Goal: Submit feedback/report problem

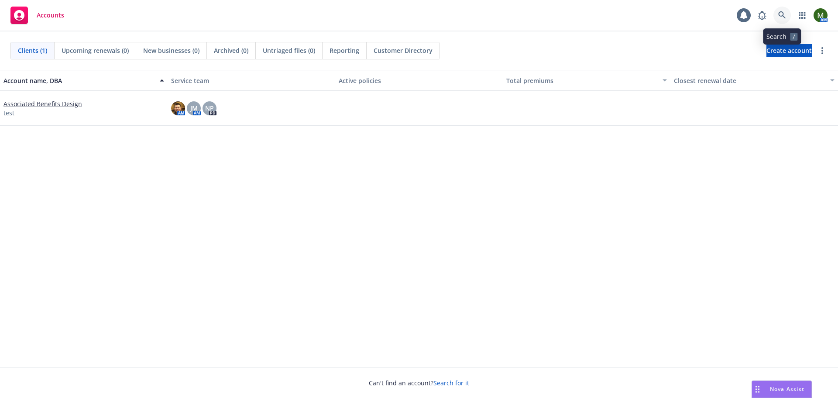
click at [775, 16] on link at bounding box center [782, 15] width 17 height 17
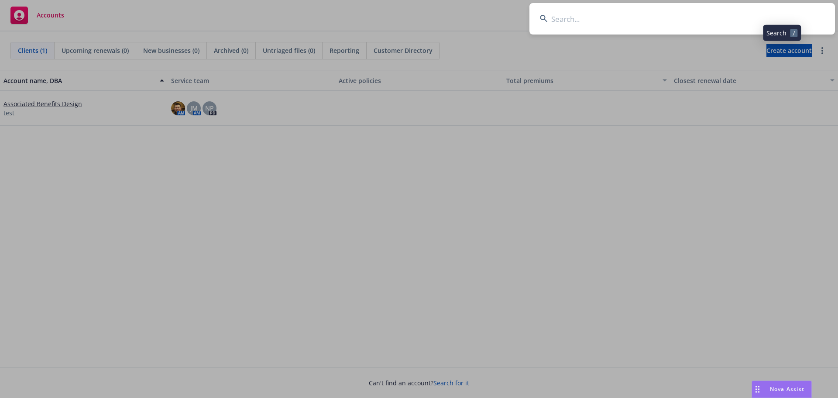
click at [773, 17] on input at bounding box center [683, 18] width 306 height 31
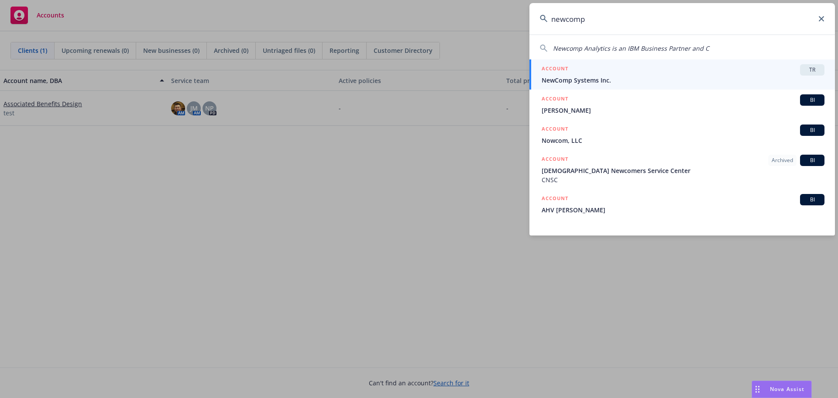
type input "newcomp"
click at [599, 76] on span "NewComp Systems Inc." at bounding box center [683, 80] width 283 height 9
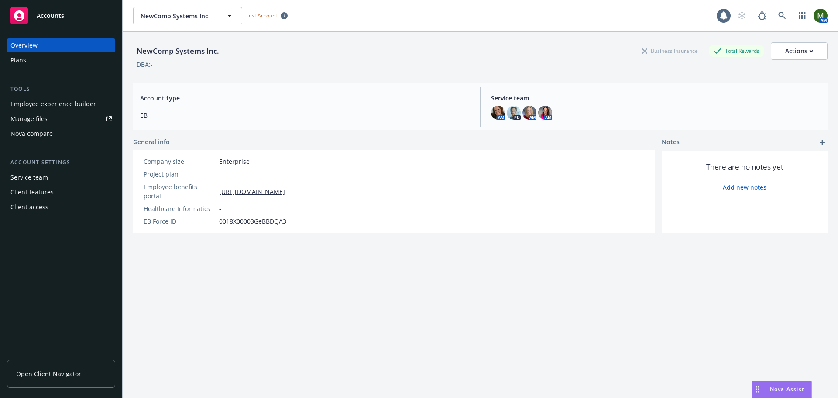
click at [381, 62] on div "DBA: -" at bounding box center [480, 64] width 695 height 9
click at [786, 390] on span "Nova Assist" at bounding box center [787, 388] width 34 height 7
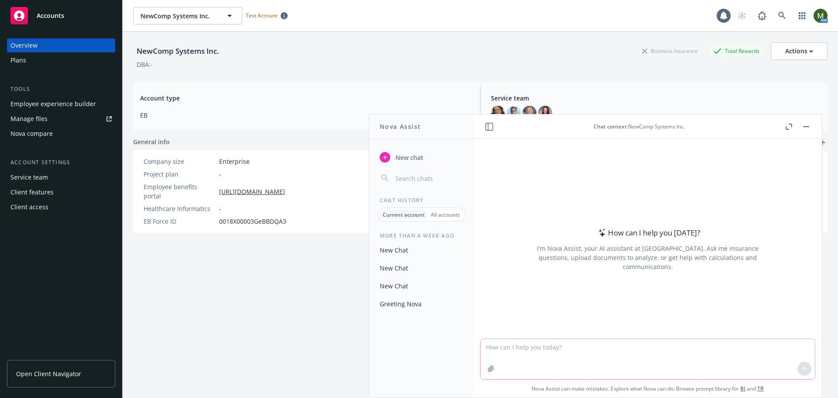
click at [522, 349] on textarea at bounding box center [648, 359] width 334 height 40
type textarea "ihi"
drag, startPoint x: 502, startPoint y: 351, endPoint x: 476, endPoint y: 349, distance: 25.8
click at [476, 349] on div "ihi Nova Assist can make mistakes. Explore what Nova can do: Browse prompt libr…" at bounding box center [648, 368] width 348 height 60
